Goal: Task Accomplishment & Management: Manage account settings

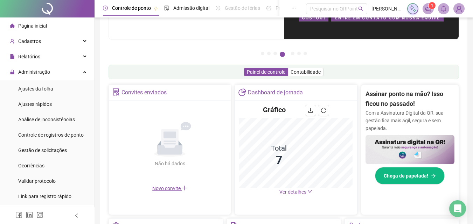
scroll to position [35, 0]
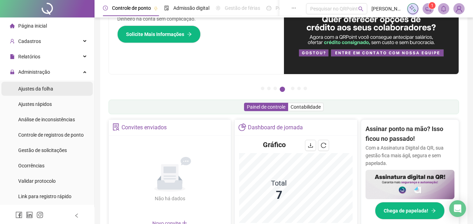
click at [33, 90] on span "Ajustes da folha" at bounding box center [35, 89] width 35 height 6
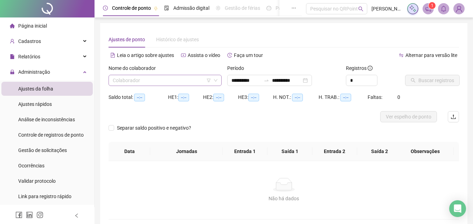
click at [183, 82] on input "search" at bounding box center [162, 80] width 98 height 10
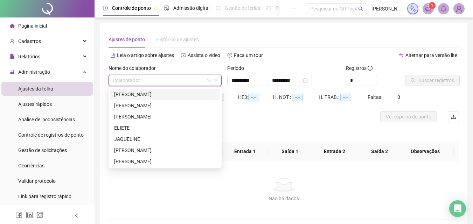
click at [140, 92] on div "[PERSON_NAME]" at bounding box center [165, 95] width 102 height 8
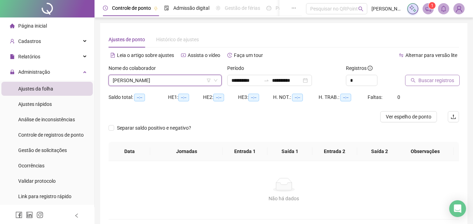
click at [416, 81] on button "Buscar registros" at bounding box center [432, 80] width 55 height 11
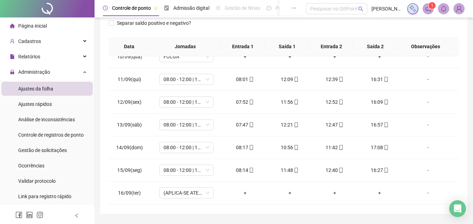
scroll to position [305, 0]
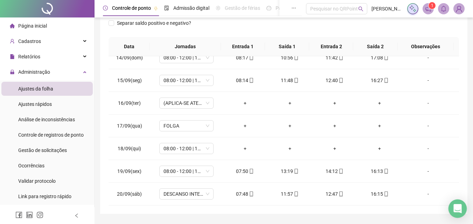
click at [452, 214] on div "Open Intercom Messenger" at bounding box center [457, 209] width 19 height 19
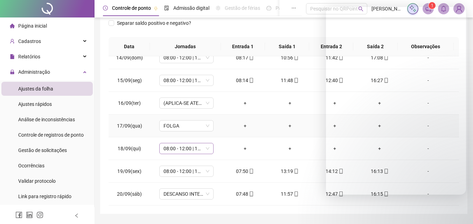
click at [203, 150] on span "08:00 - 12:00 | 13:00 - 16:20" at bounding box center [186, 148] width 46 height 10
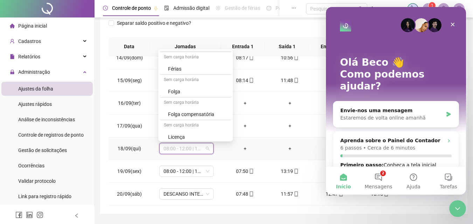
scroll to position [92, 0]
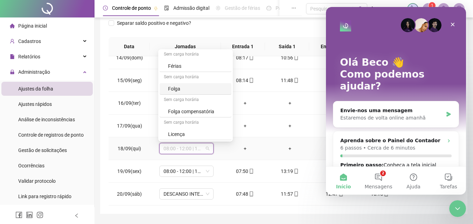
click at [181, 87] on div "Folga" at bounding box center [197, 89] width 59 height 8
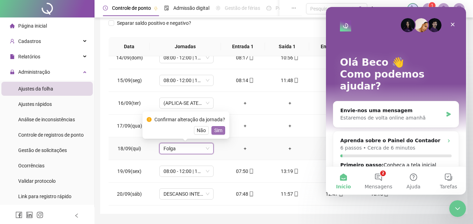
click at [214, 129] on span "Sim" at bounding box center [218, 131] width 8 height 8
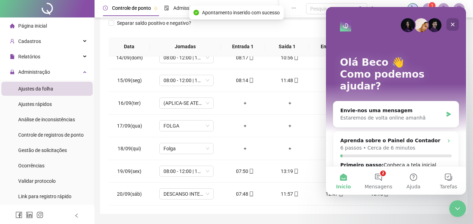
click at [455, 21] on div "Fechar" at bounding box center [452, 24] width 13 height 13
drag, startPoint x: 129, startPoint y: 14, endPoint x: 443, endPoint y: 40, distance: 314.6
click at [455, 21] on div "Separar saldo positivo e negativo?" at bounding box center [283, 27] width 350 height 20
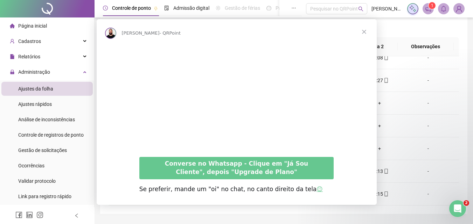
scroll to position [0, 0]
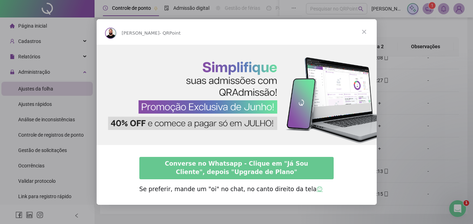
click at [366, 30] on span "Fechar" at bounding box center [363, 31] width 25 height 25
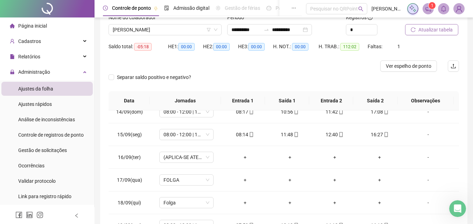
scroll to position [35, 0]
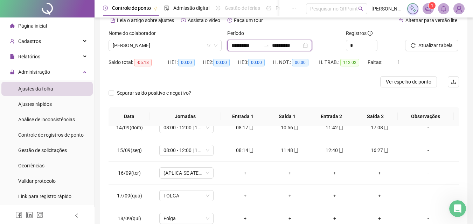
click at [295, 44] on input "**********" at bounding box center [286, 46] width 29 height 8
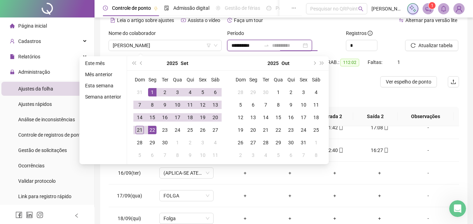
type input "**********"
click at [140, 129] on div "21" at bounding box center [139, 130] width 8 height 8
type input "**********"
click at [153, 93] on div "1" at bounding box center [152, 92] width 8 height 8
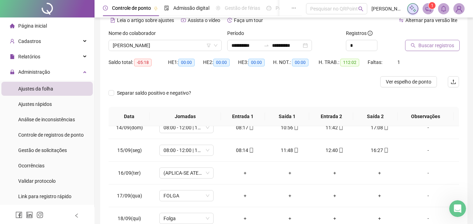
click at [429, 46] on span "Buscar registros" at bounding box center [436, 46] width 36 height 8
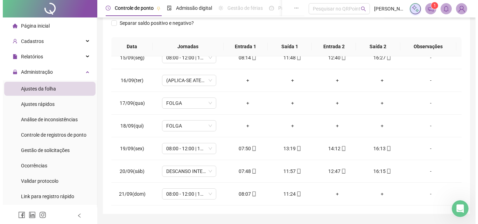
scroll to position [125, 0]
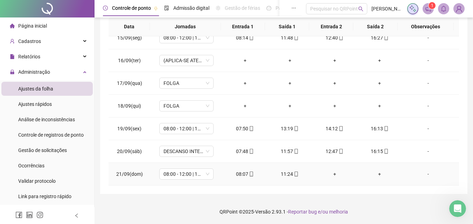
click at [294, 173] on icon "mobile" at bounding box center [296, 174] width 5 height 5
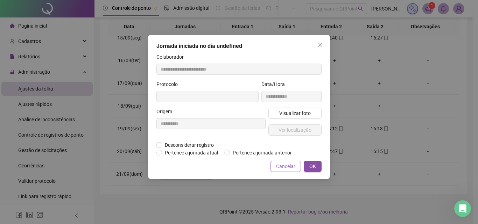
type input "**********"
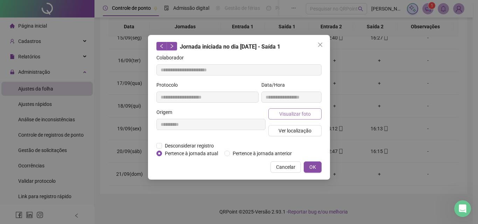
click at [291, 112] on span "Visualizar foto" at bounding box center [294, 114] width 31 height 8
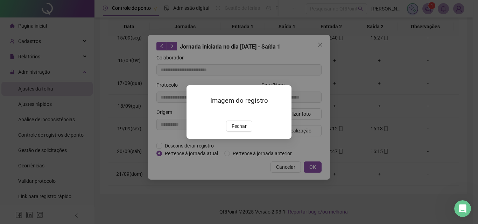
click at [195, 113] on img at bounding box center [195, 113] width 0 height 0
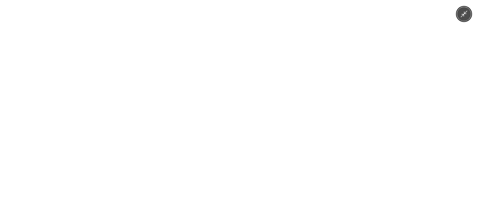
click at [277, 130] on img at bounding box center [239, 112] width 168 height 224
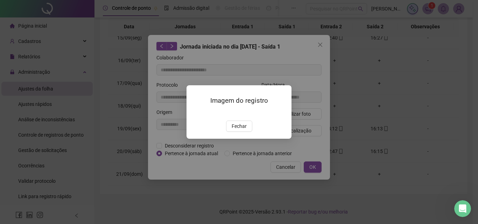
click at [195, 113] on img at bounding box center [195, 113] width 0 height 0
